Goal: Task Accomplishment & Management: Manage account settings

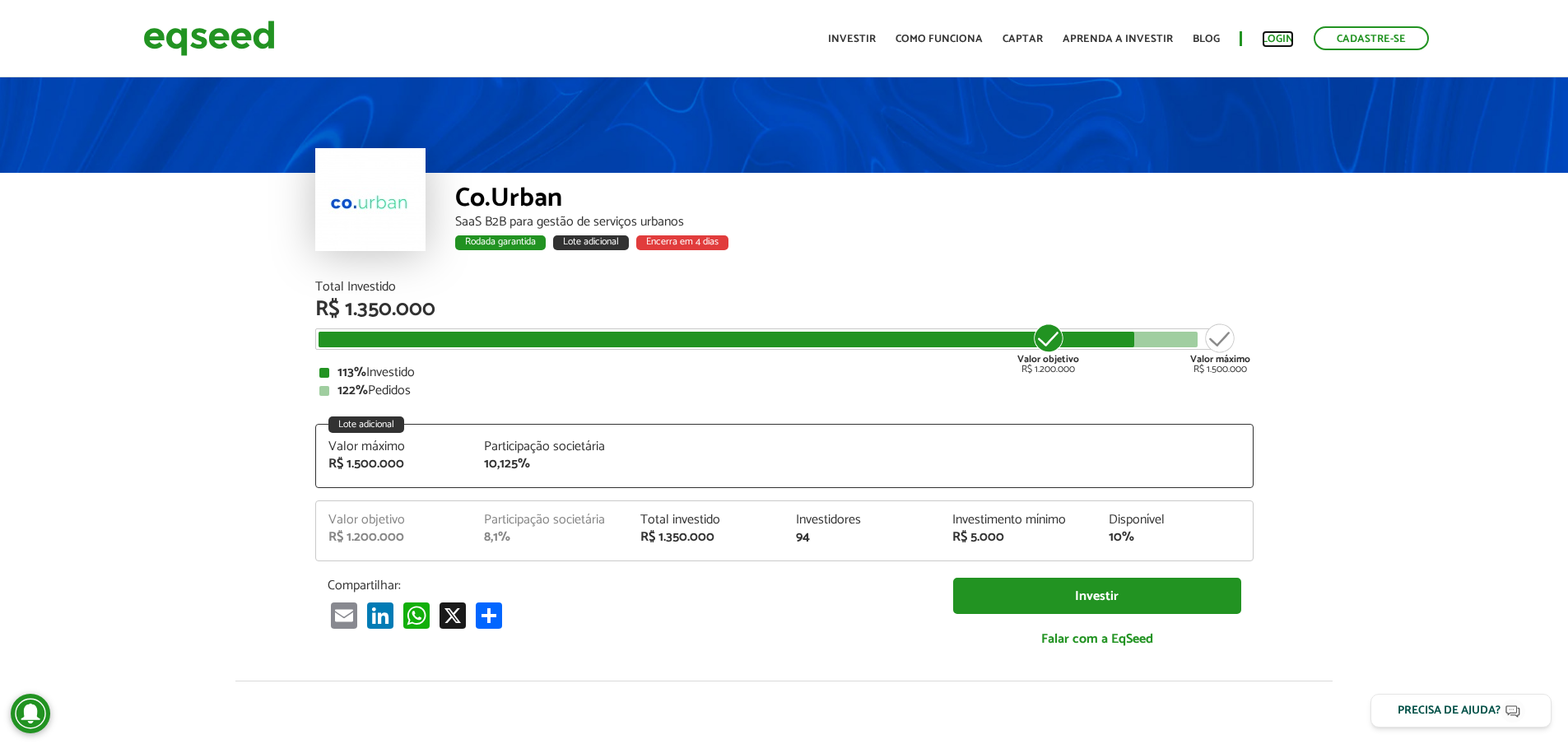
click at [1279, 42] on link "Login" at bounding box center [1278, 39] width 32 height 11
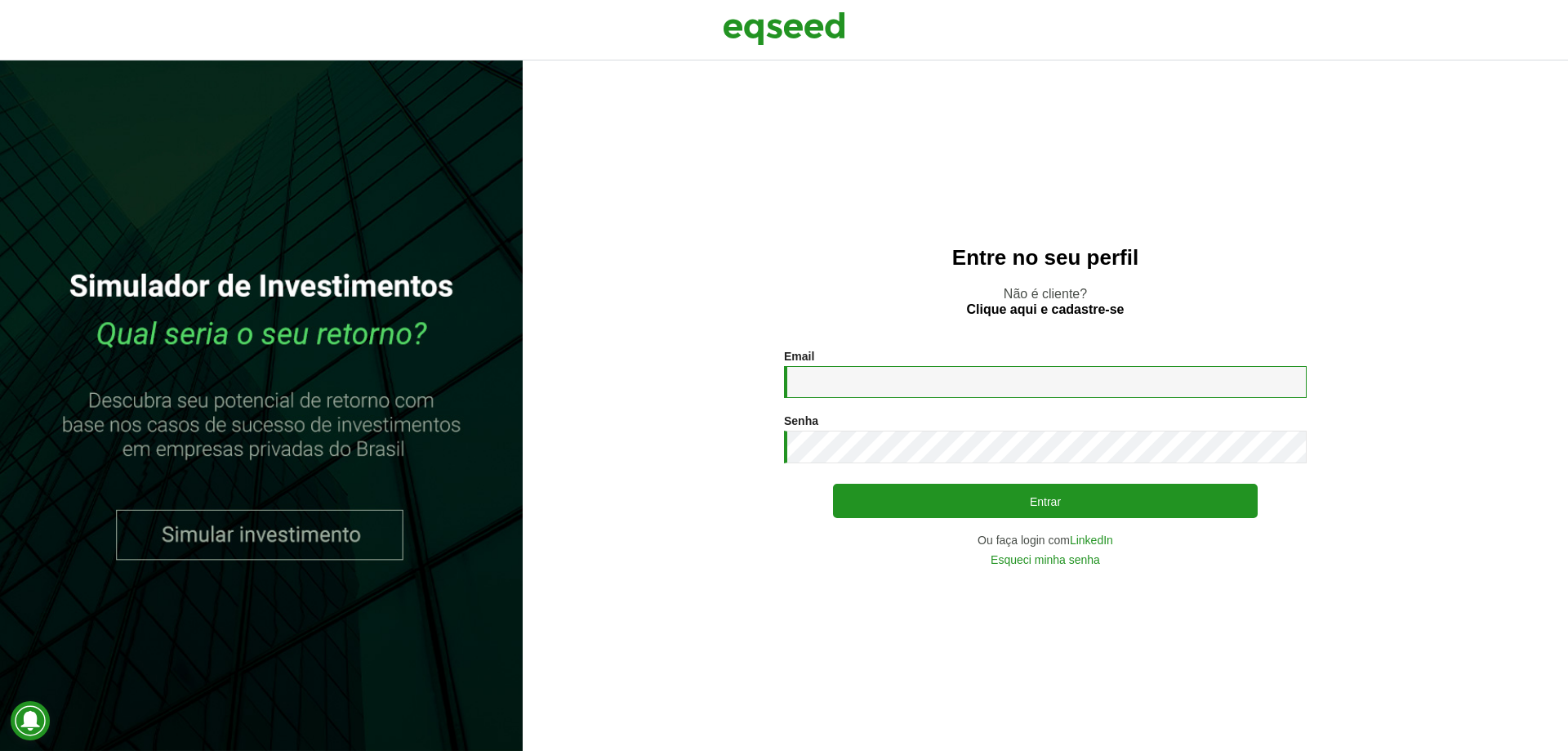
click at [880, 387] on input "Email *" at bounding box center [1045, 381] width 523 height 31
type input "**********"
click at [833, 484] on button "Entrar" at bounding box center [1045, 500] width 424 height 34
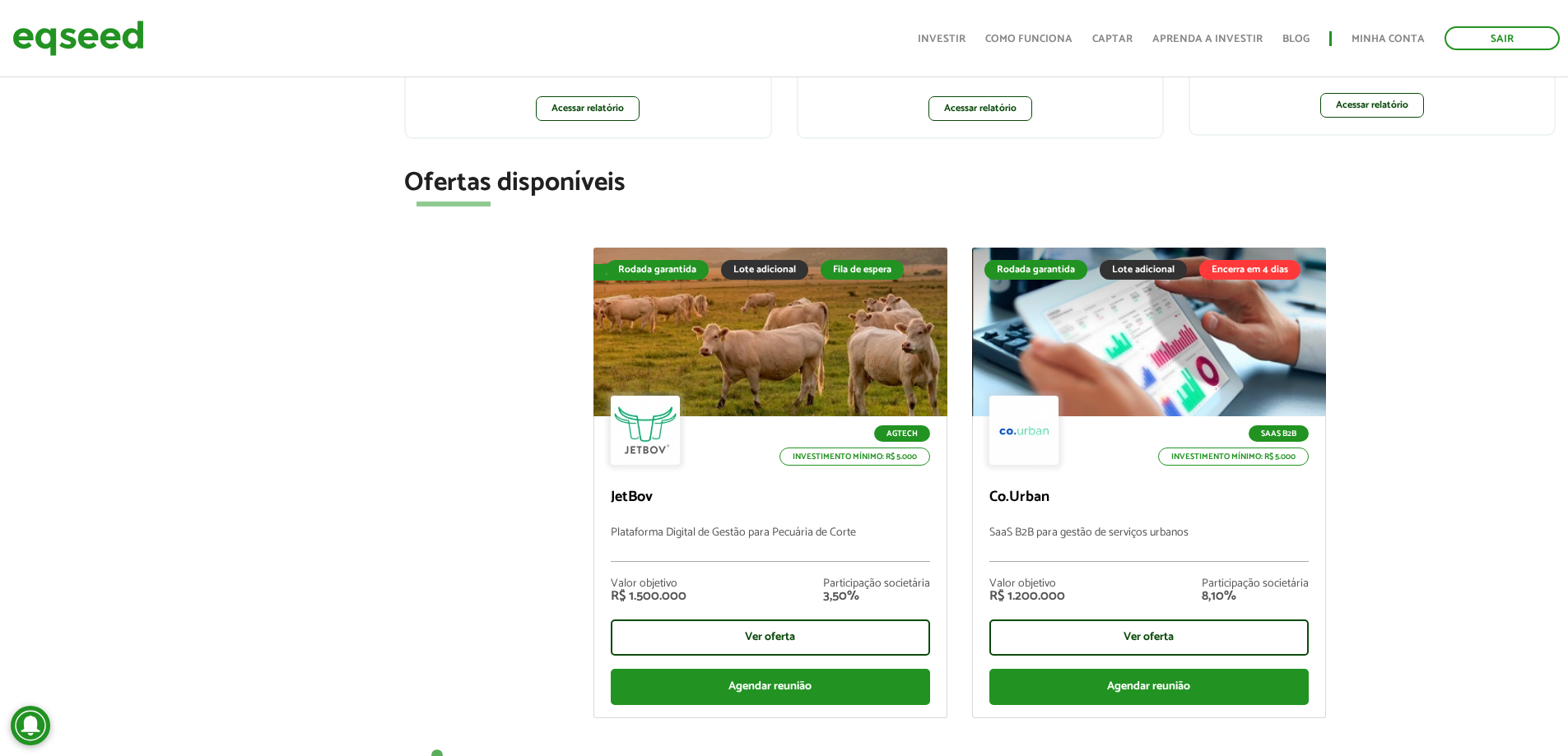
scroll to position [494, 0]
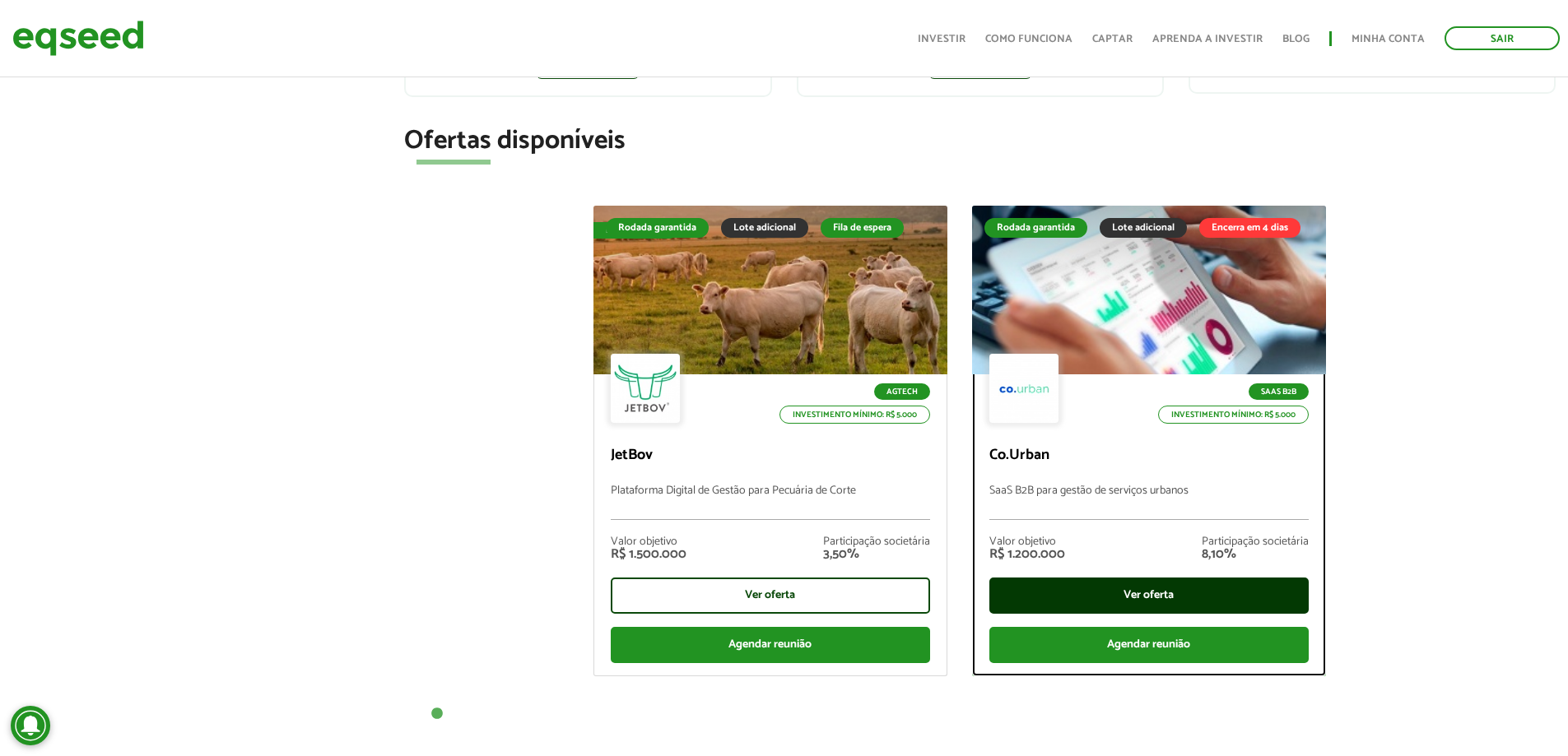
click at [1142, 598] on div "Ver oferta" at bounding box center [1148, 596] width 320 height 37
